Goal: Transaction & Acquisition: Purchase product/service

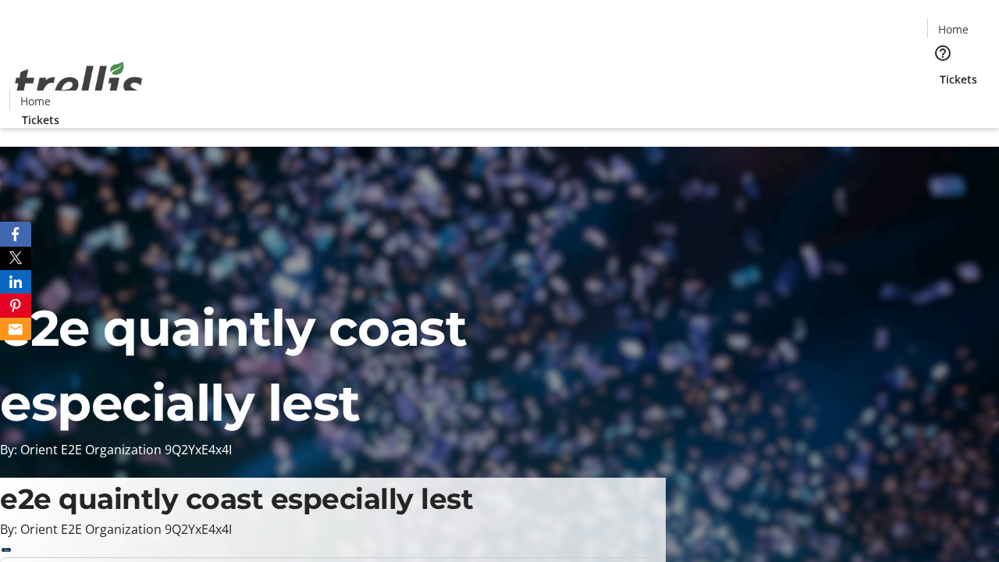
click at [939, 71] on span "Tickets" at bounding box center [957, 79] width 37 height 16
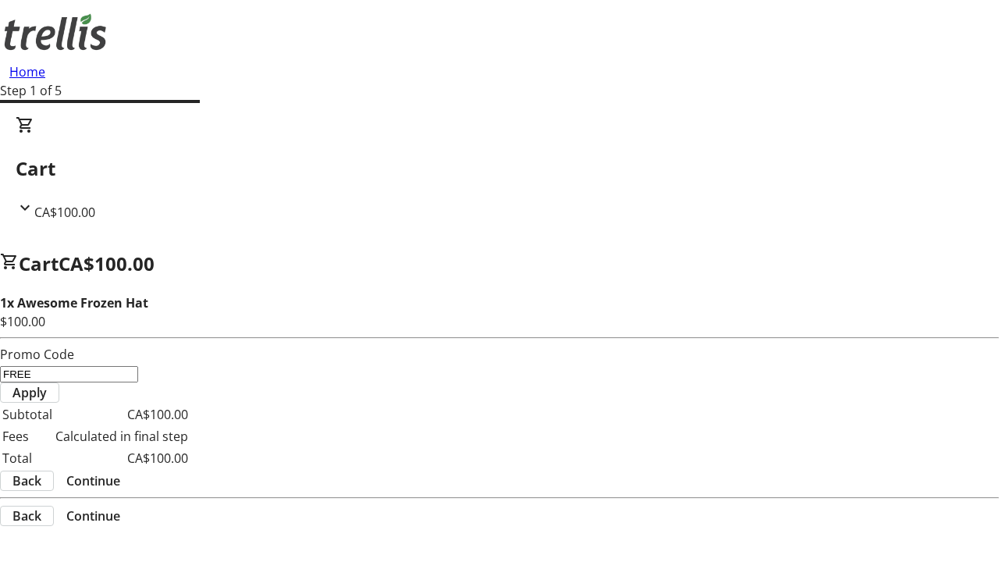
type input "FREE"
click at [47, 383] on span "Apply" at bounding box center [29, 392] width 34 height 19
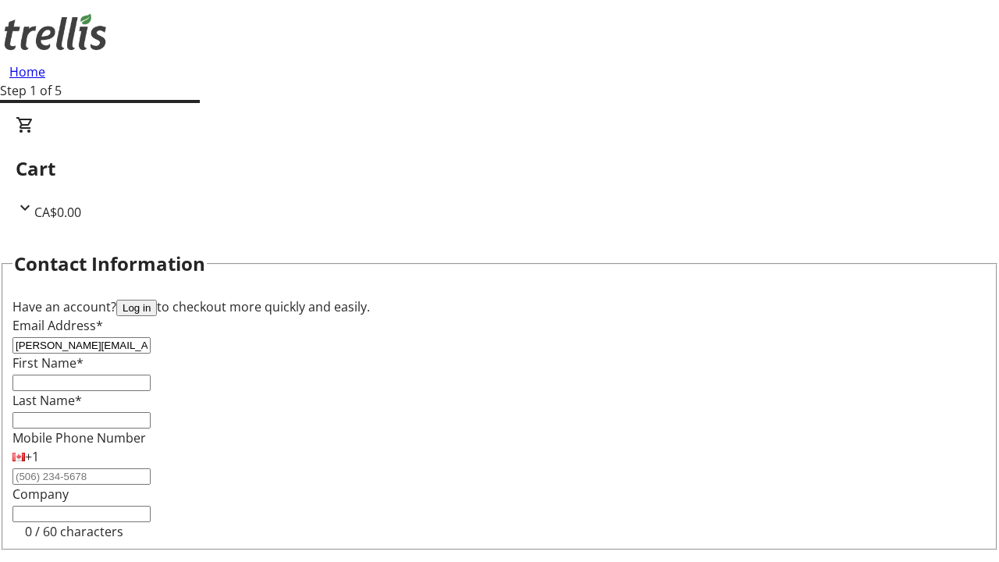
type input "[PERSON_NAME][EMAIL_ADDRESS][DOMAIN_NAME]"
type input "[PERSON_NAME]"
